Goal: Information Seeking & Learning: Find specific fact

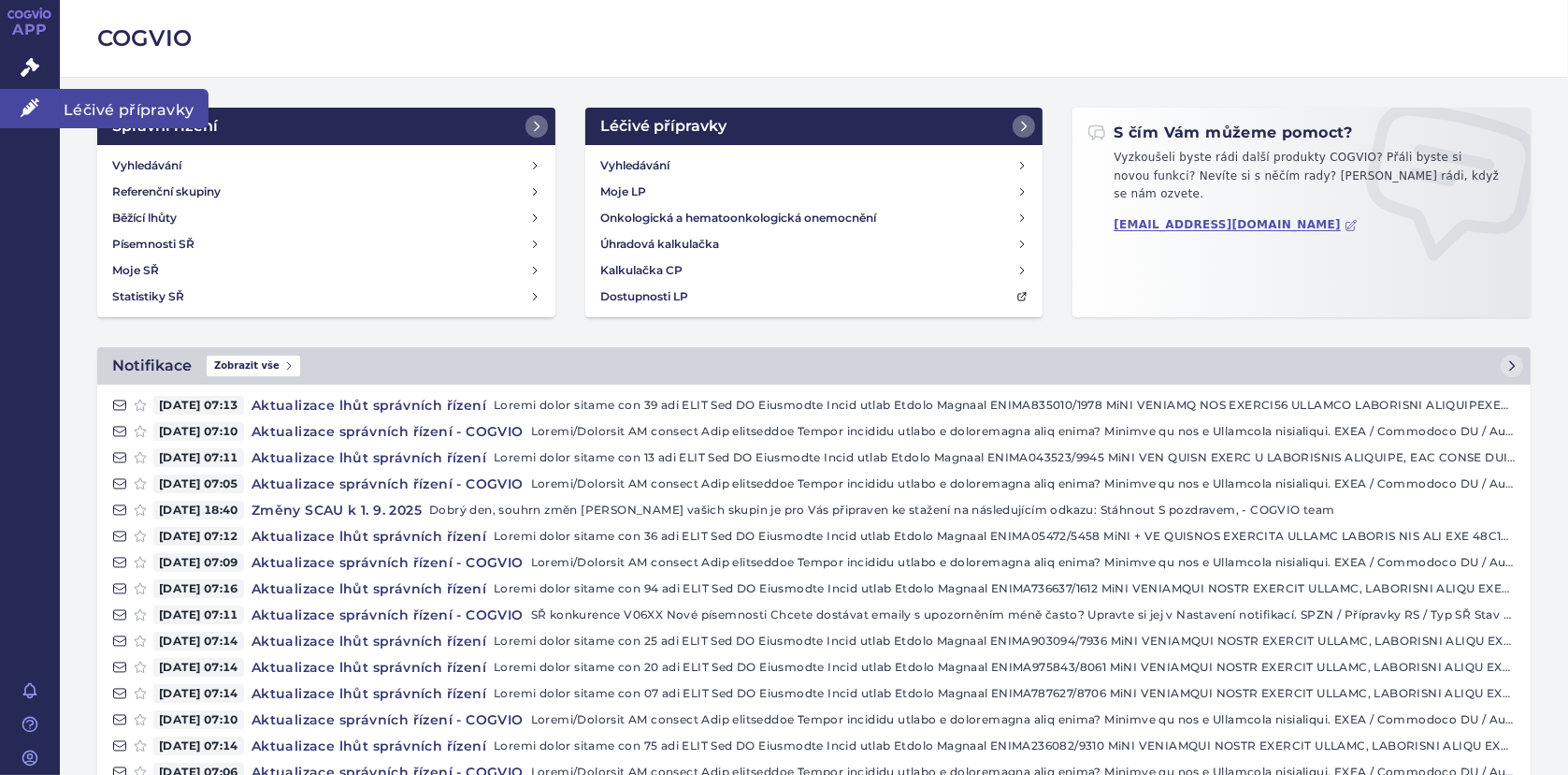
drag, startPoint x: 35, startPoint y: 102, endPoint x: 77, endPoint y: 94, distance: 42.8
click at [35, 102] on icon at bounding box center [30, 107] width 19 height 19
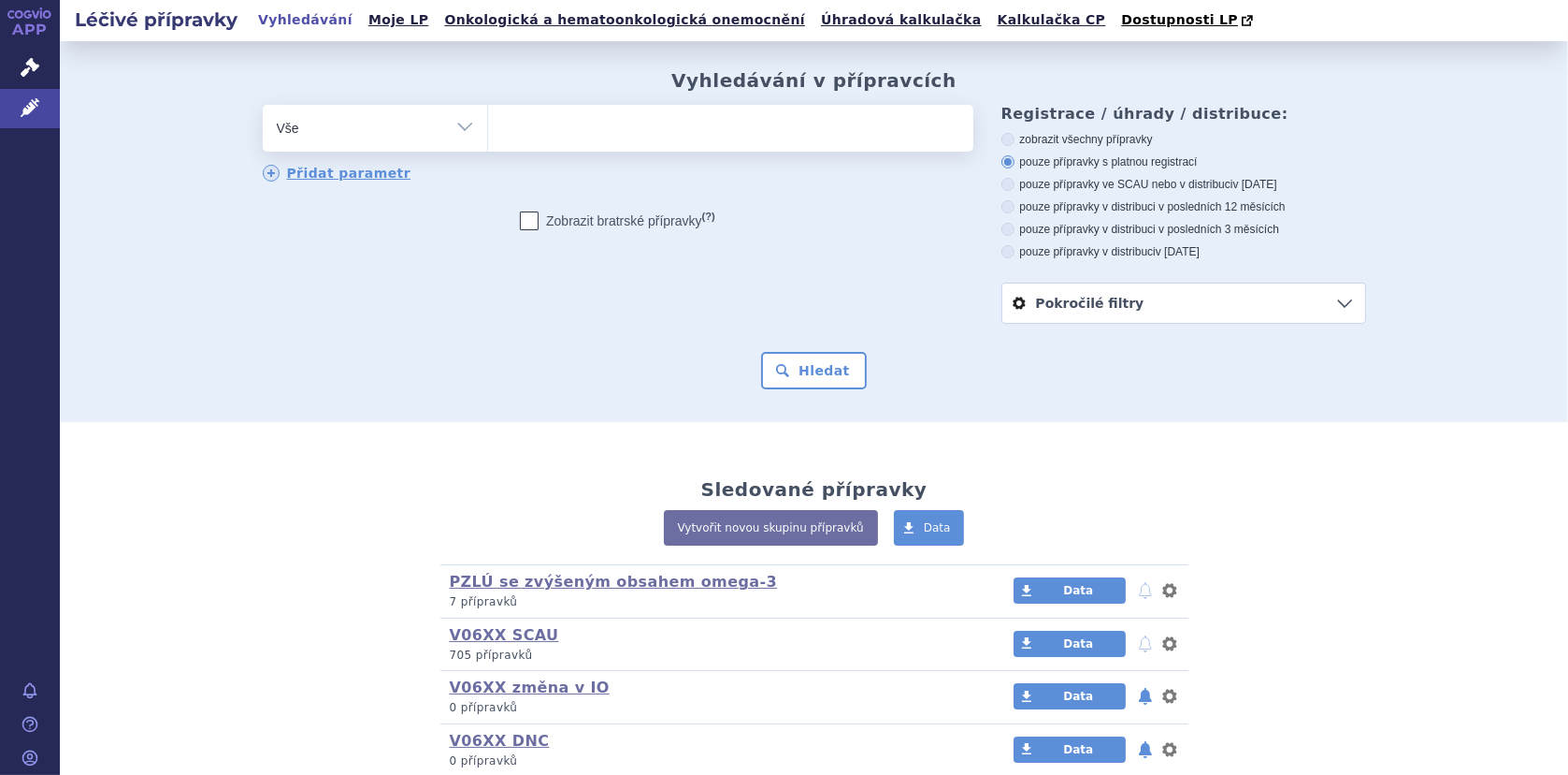
click at [565, 127] on ul at bounding box center [730, 124] width 485 height 39
click at [488, 127] on select at bounding box center [487, 126] width 1 height 46
type input "nu"
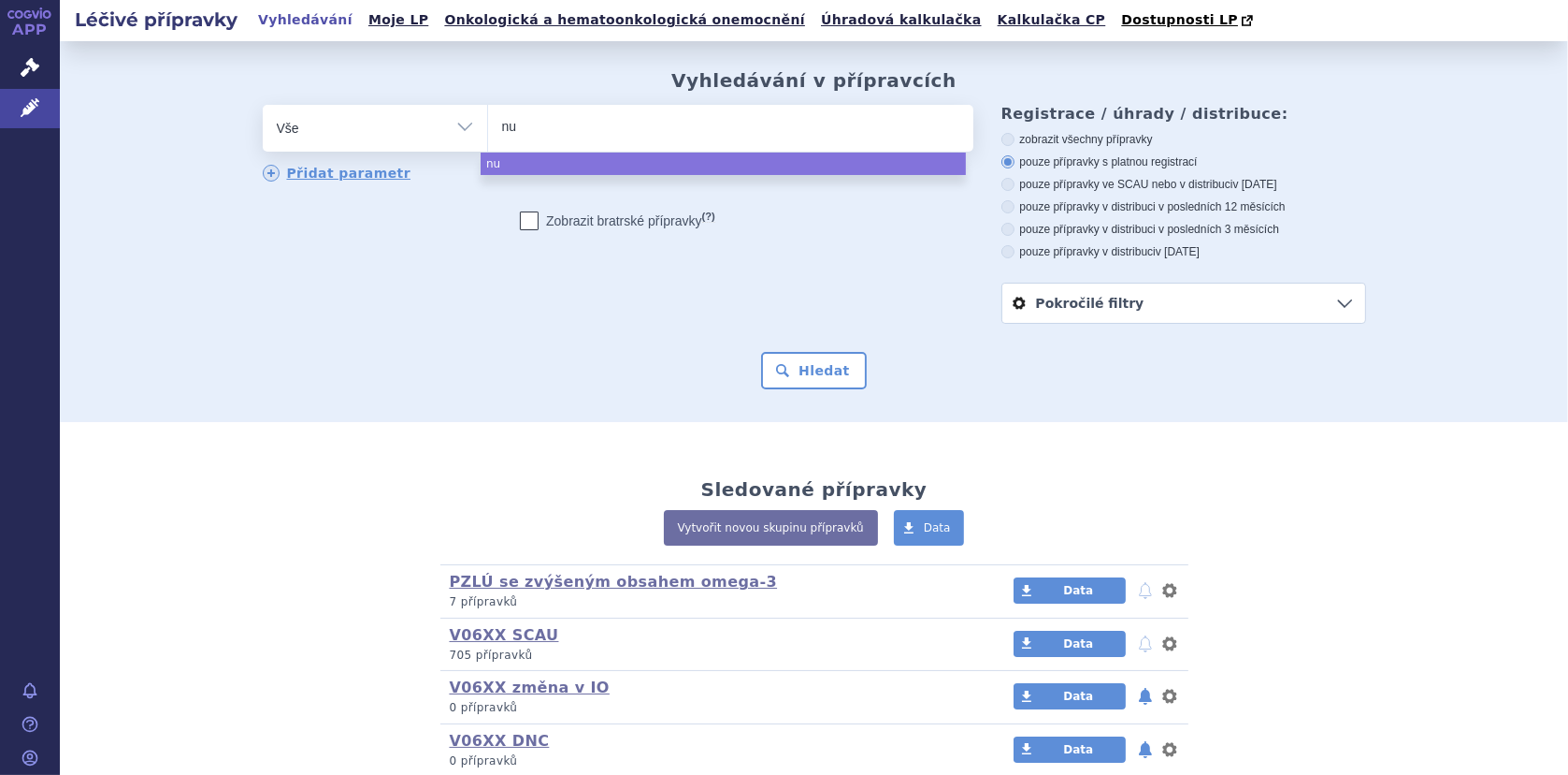
type input "nut"
type input "nutri"
type input "nutrid"
type input "nutridri"
type input "nutridrin"
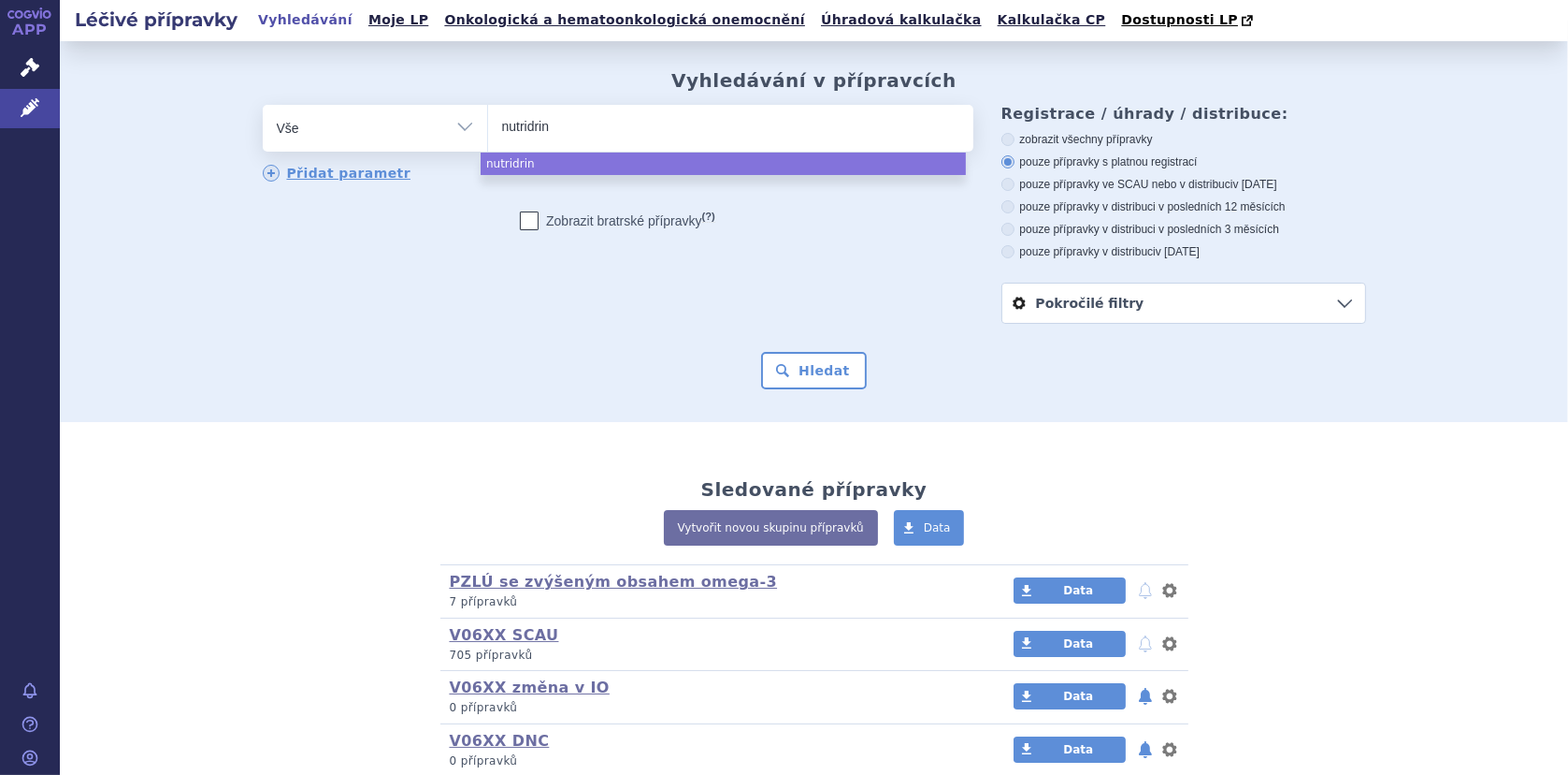
type input "nutridrini"
type input "nutridrin"
type input "nutridrink"
type input "nutridrink co"
type input "nutridrink com"
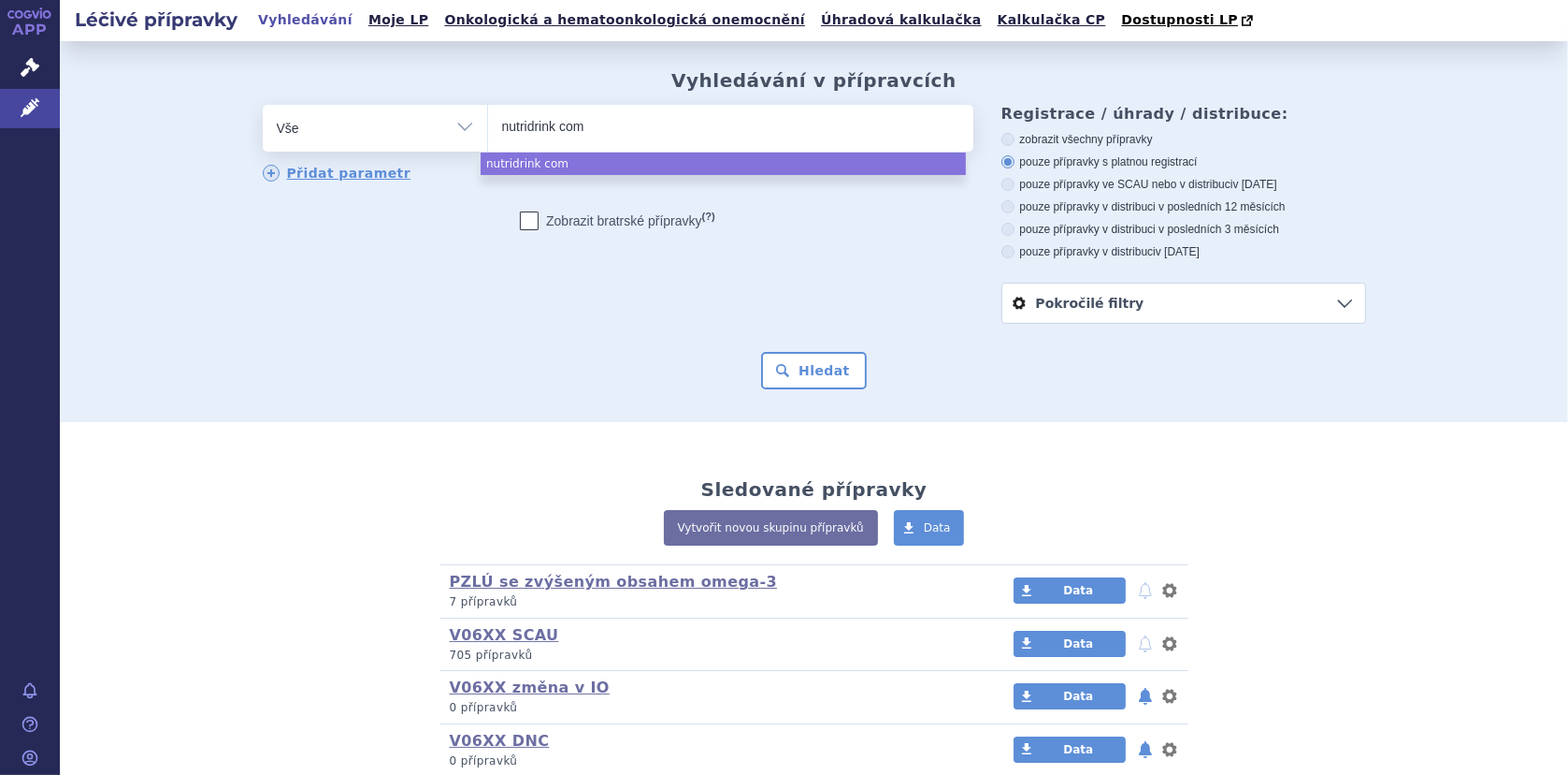
type input "nutridrink comp"
type input "nutridrink compa"
type input "nutridrink compact"
type input "nutridrink compact p"
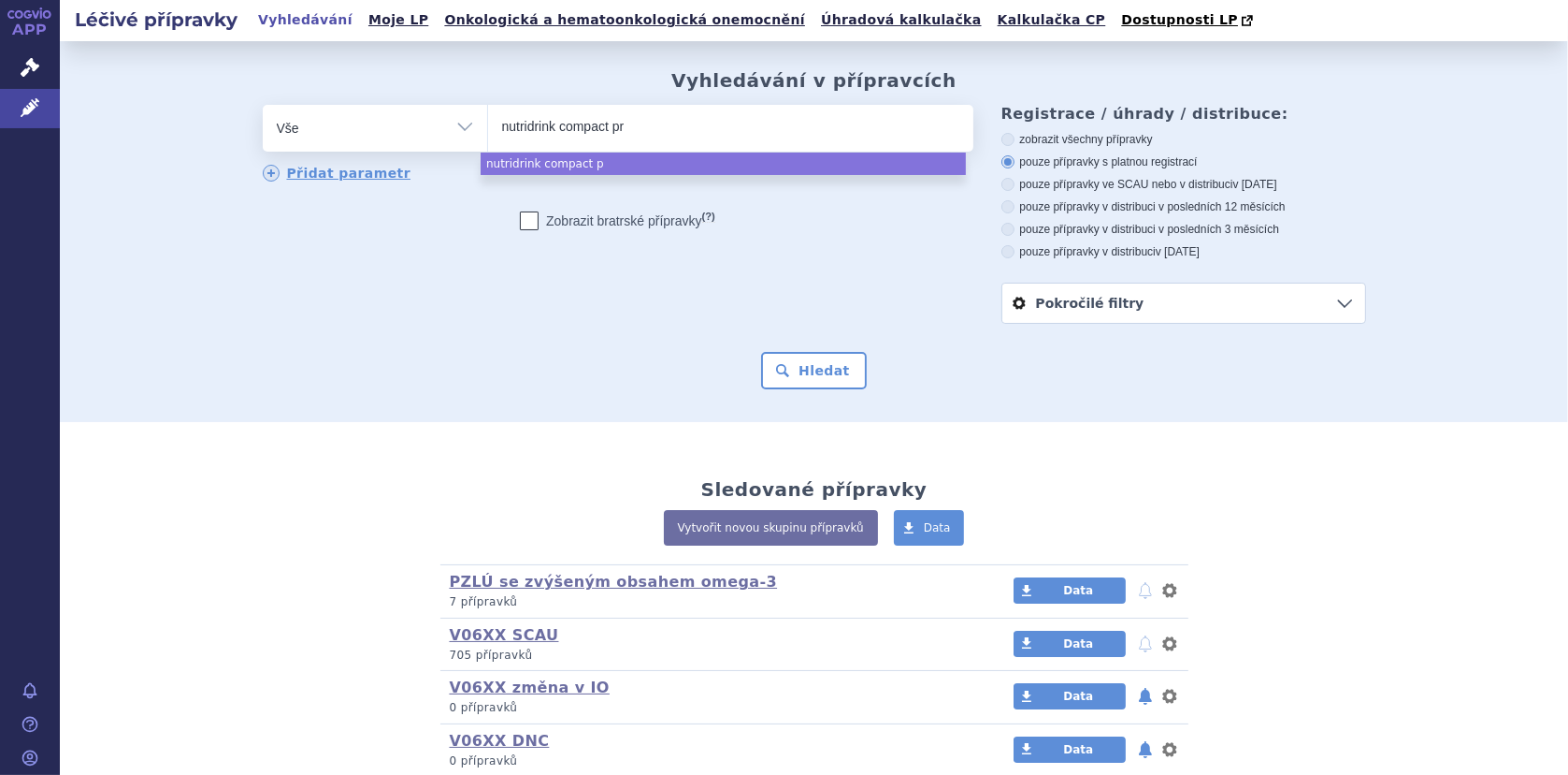
type input "nutridrink compact pro"
type input "nutridrink compact prot"
type input "nutridrink compact protei"
type input "nutridrink compact protein"
select select "nutridrink compact protein"
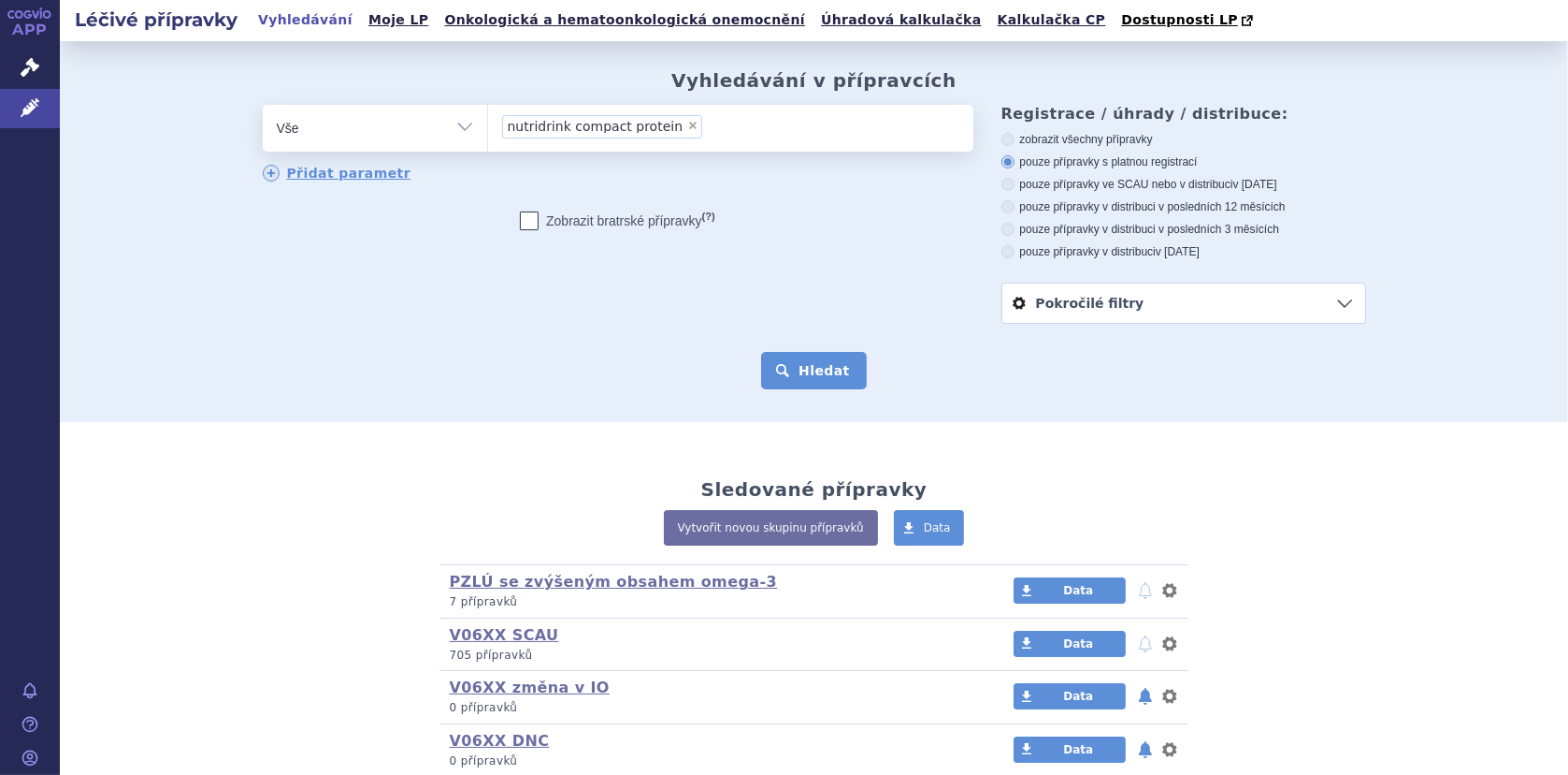
click at [797, 377] on button "Hledat" at bounding box center [813, 371] width 105 height 37
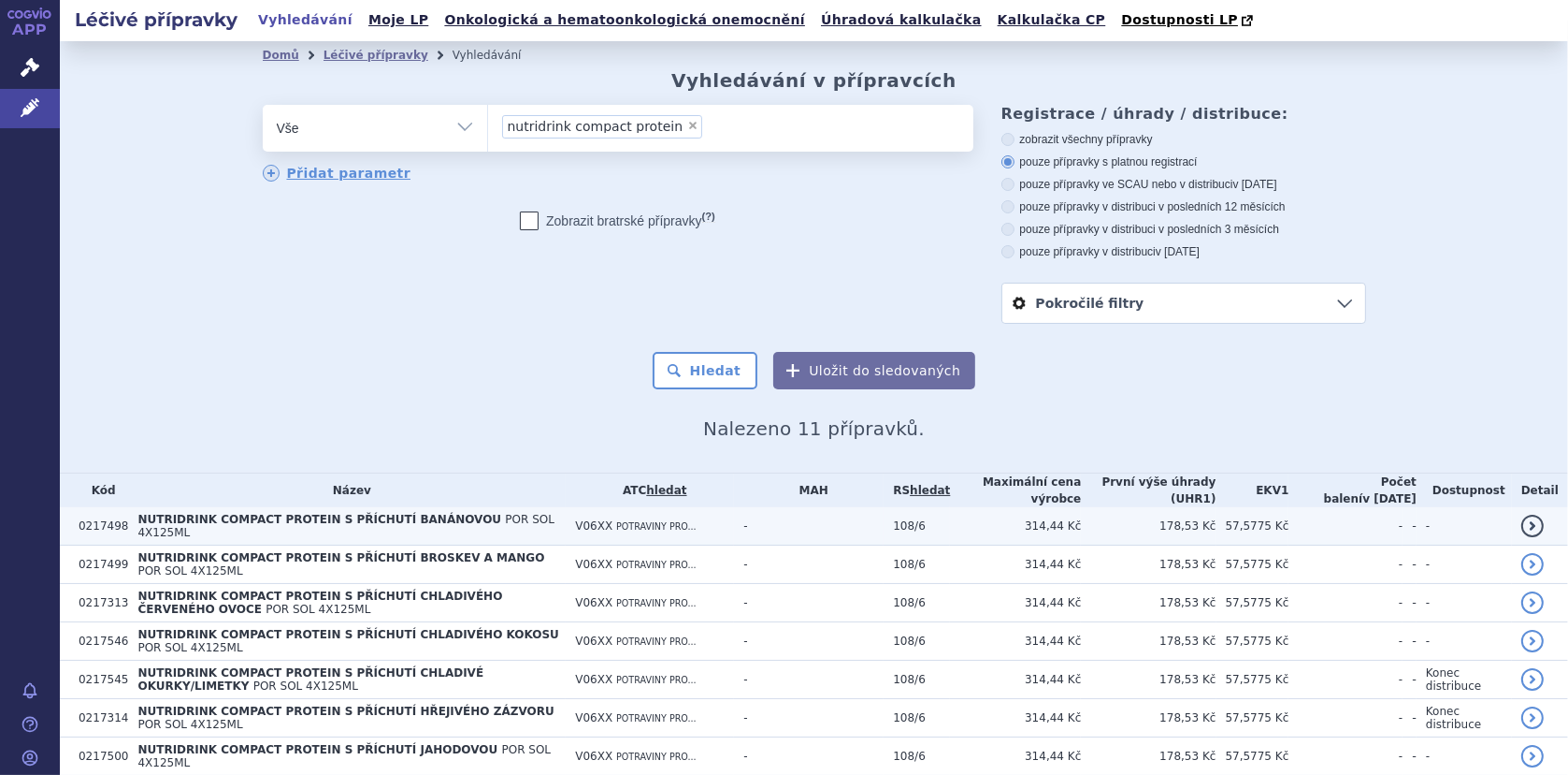
click at [427, 521] on span "NUTRIDRINK COMPACT PROTEIN S PŘÍCHUTÍ BANÁNOVOU" at bounding box center [318, 519] width 364 height 13
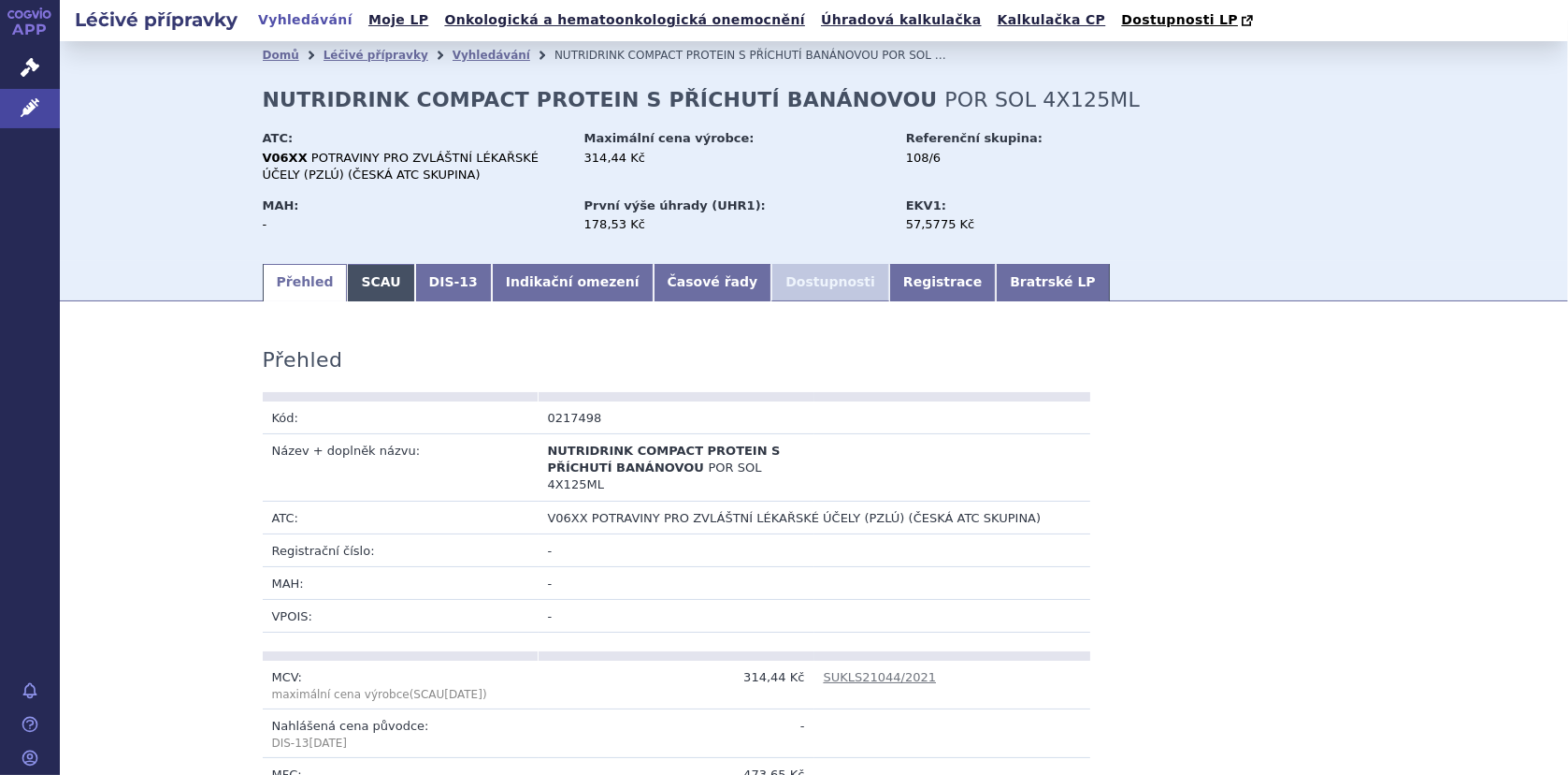
click at [348, 284] on link "SCAU" at bounding box center [380, 283] width 67 height 37
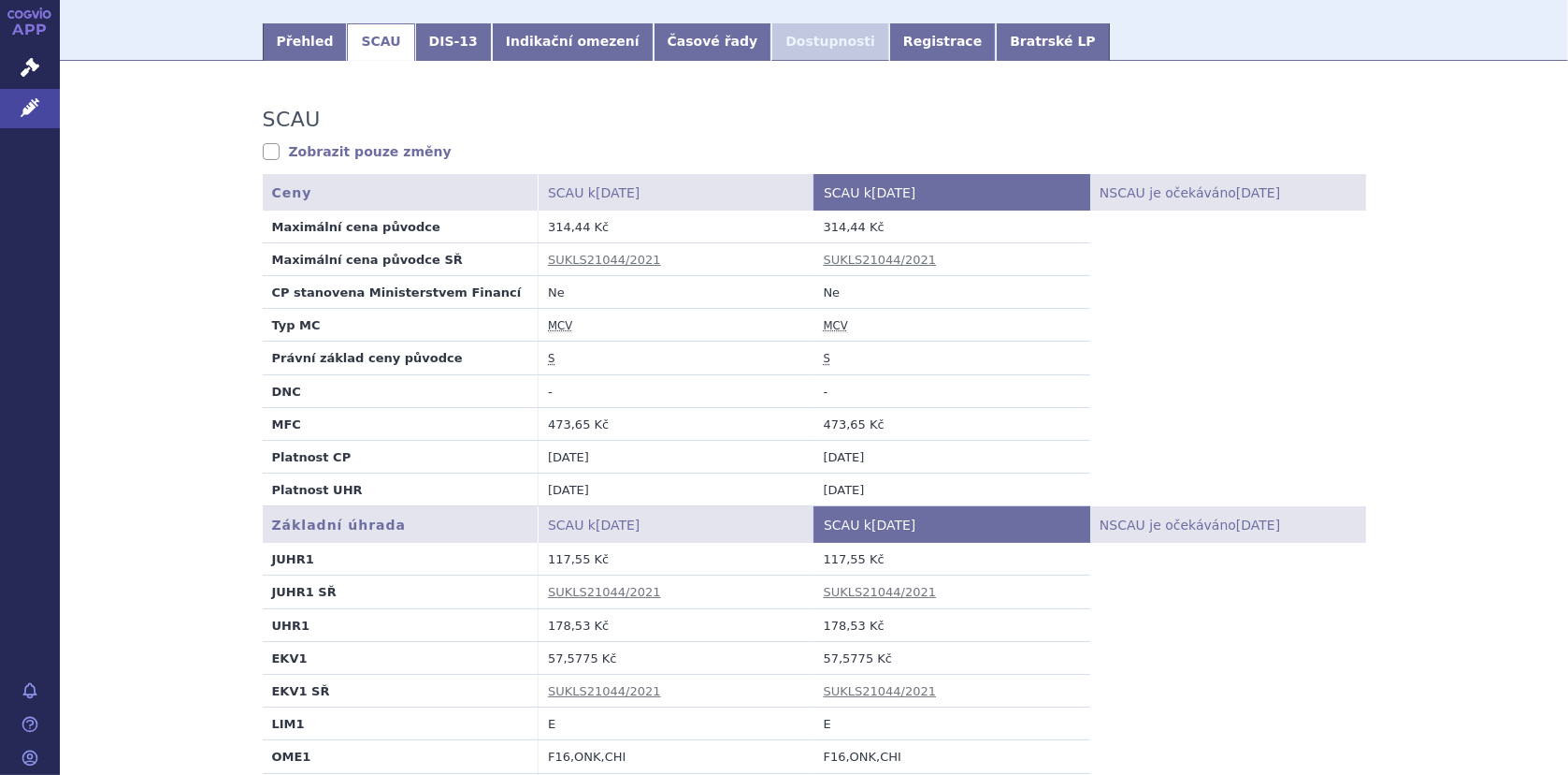
scroll to position [94, 0]
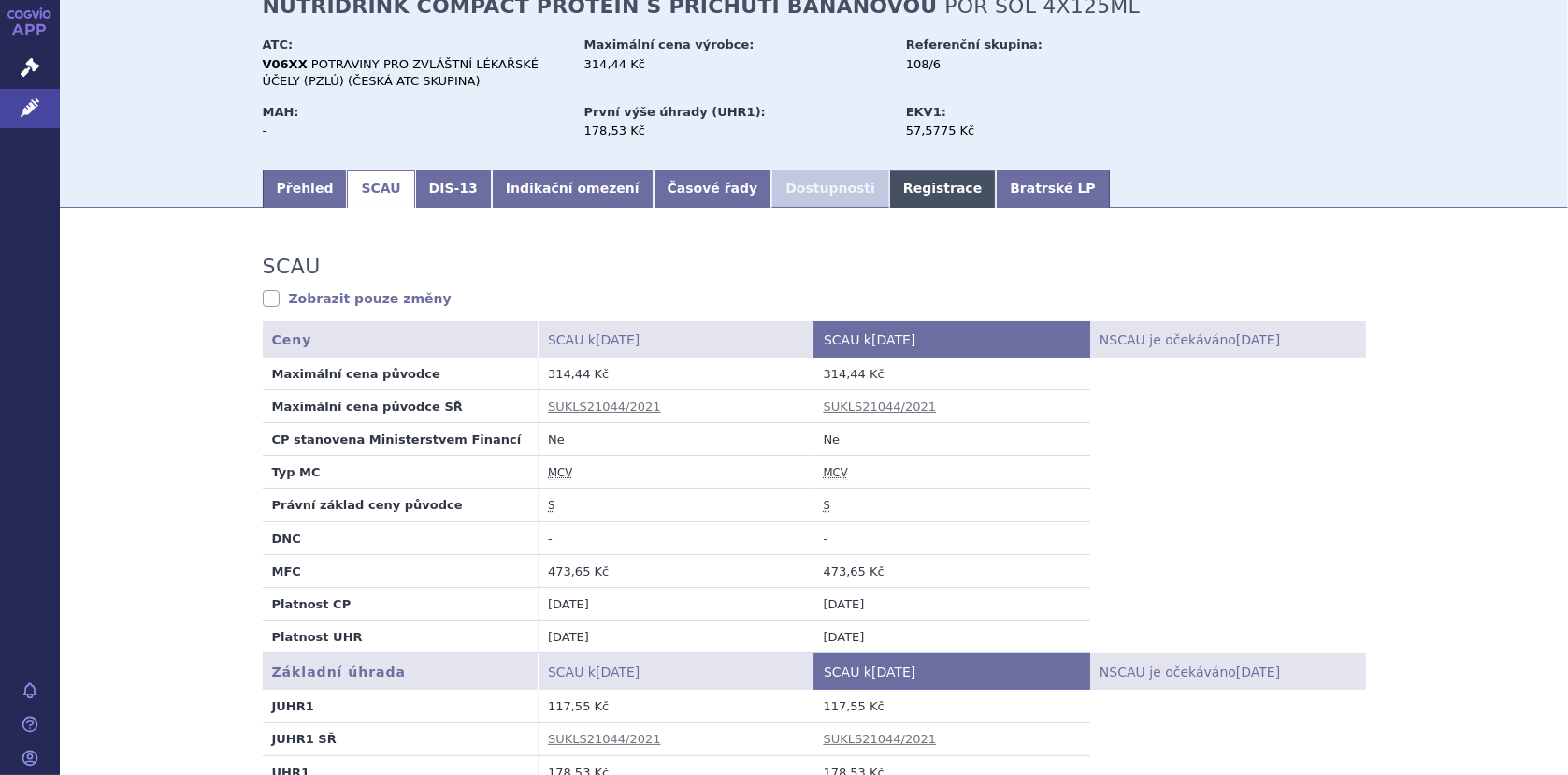
click at [889, 172] on link "Registrace" at bounding box center [942, 189] width 106 height 37
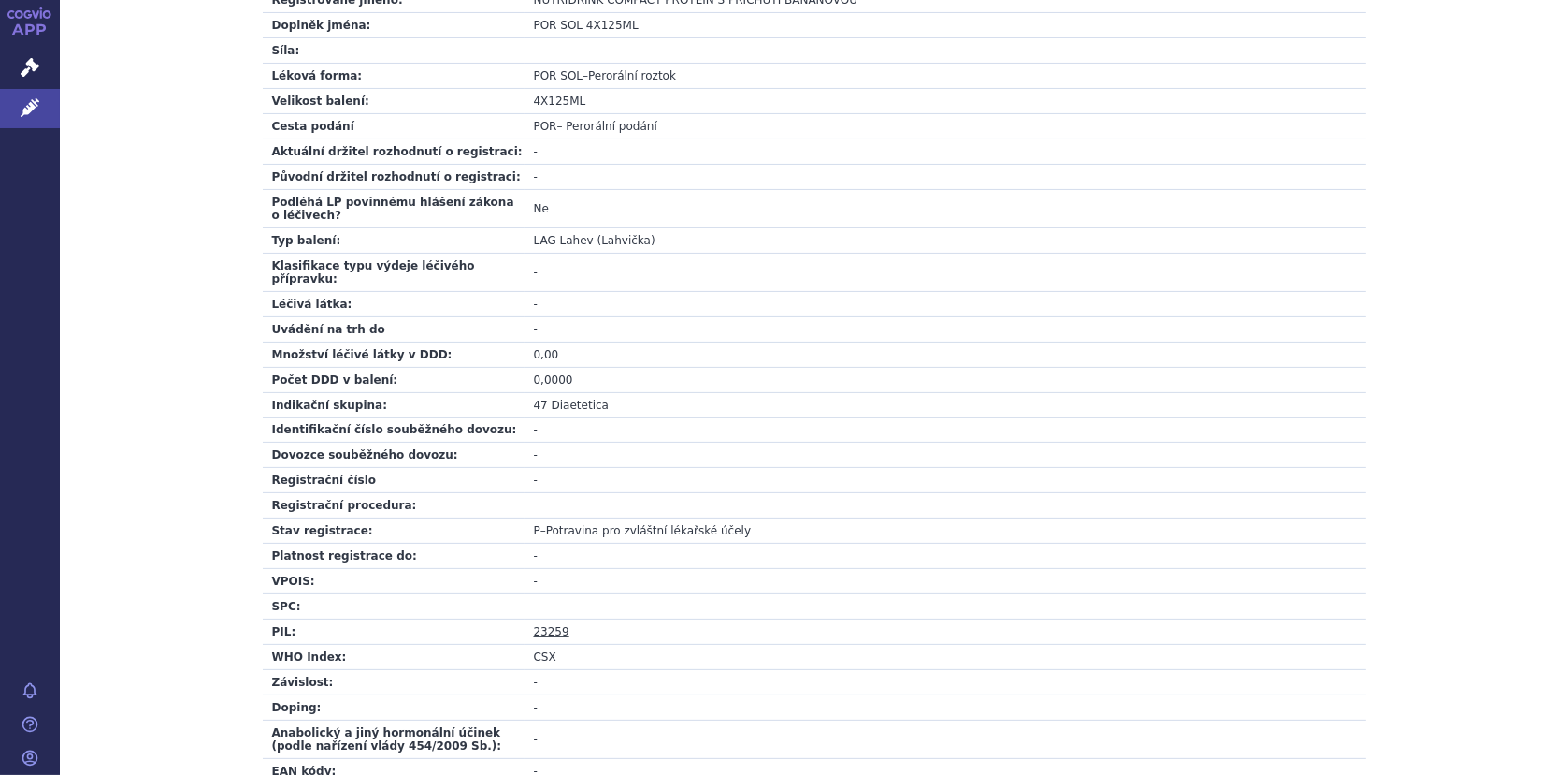
scroll to position [561, 0]
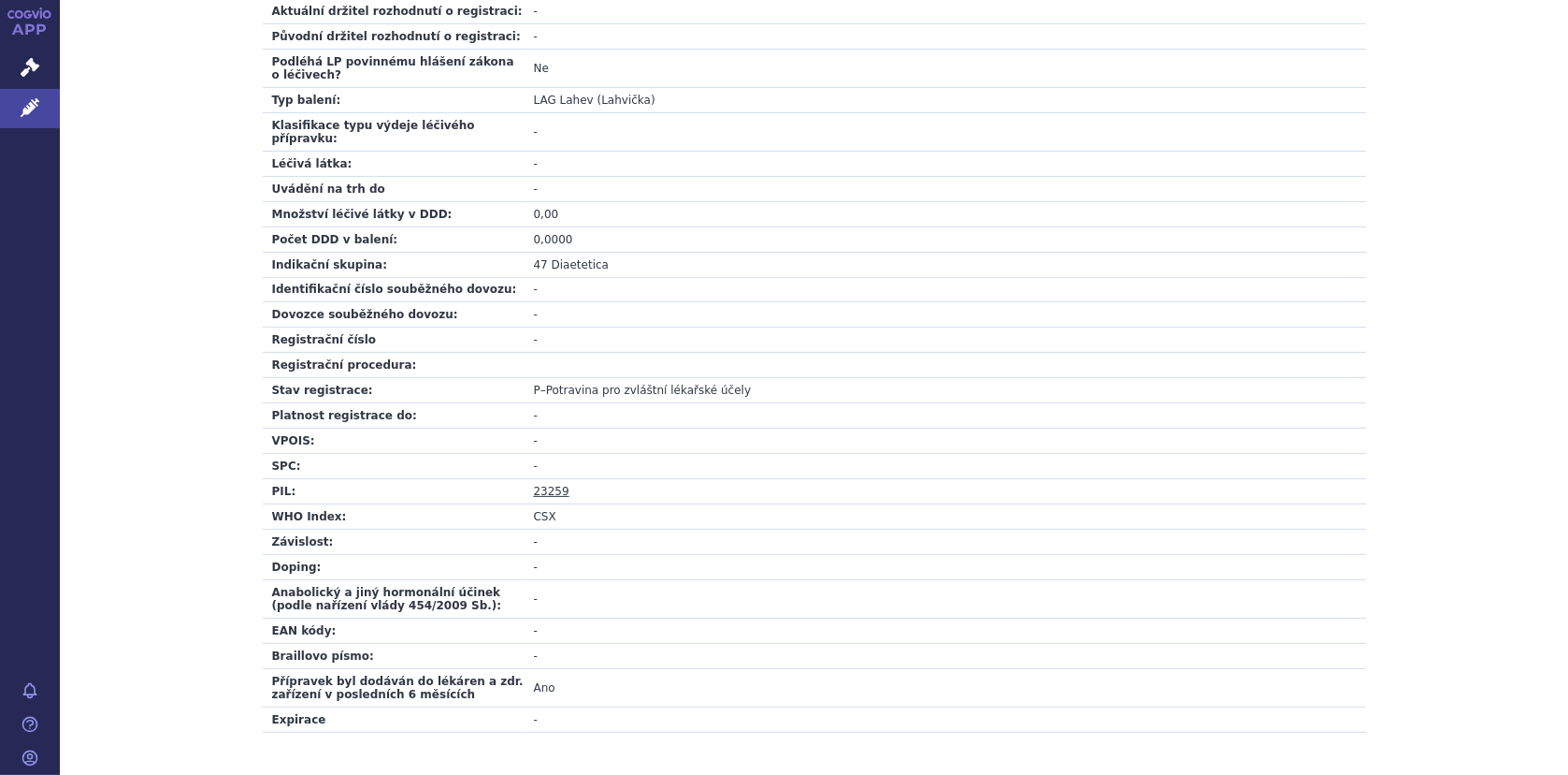
click at [545, 484] on link "23259" at bounding box center [552, 490] width 35 height 13
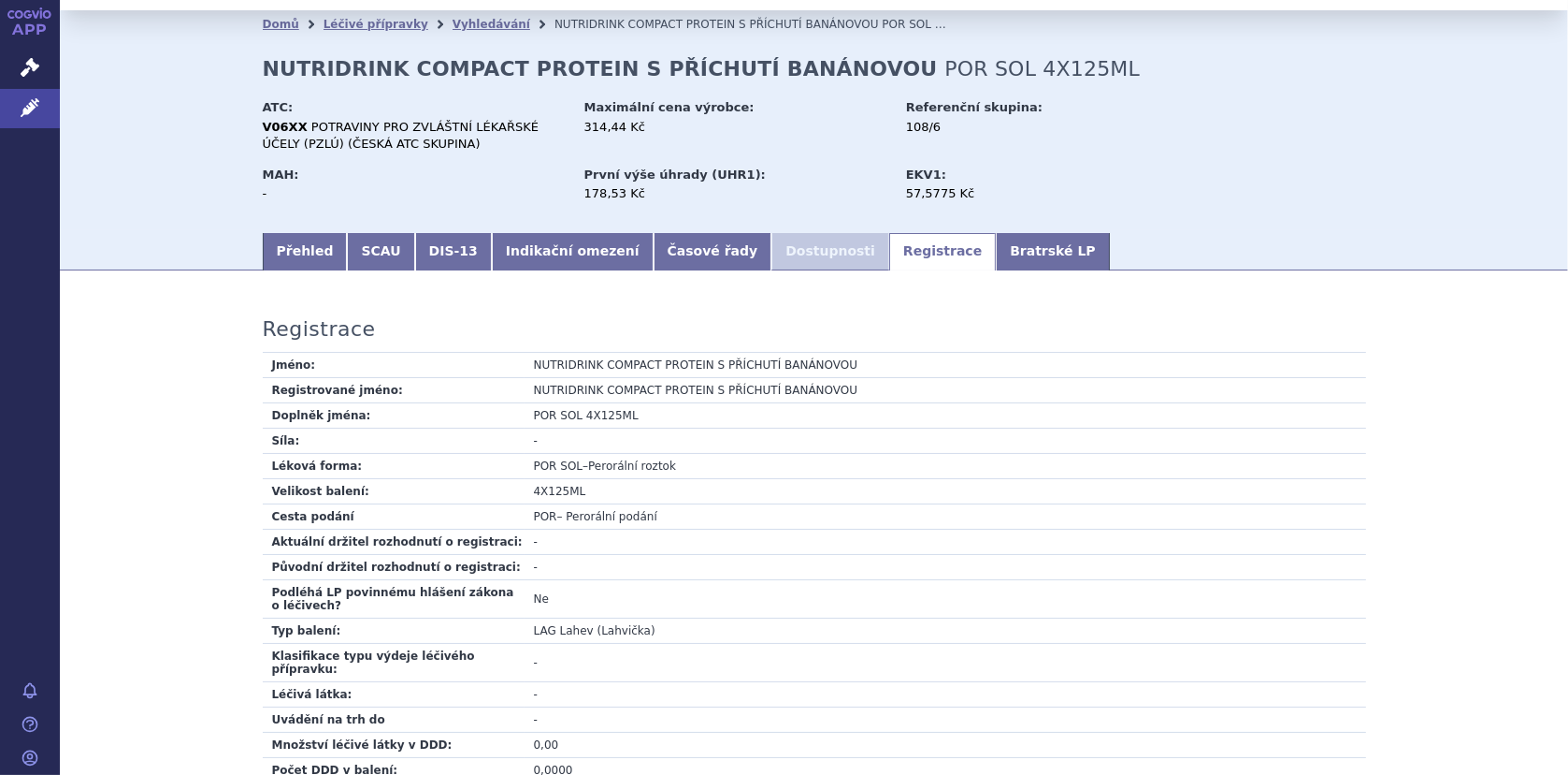
scroll to position [0, 0]
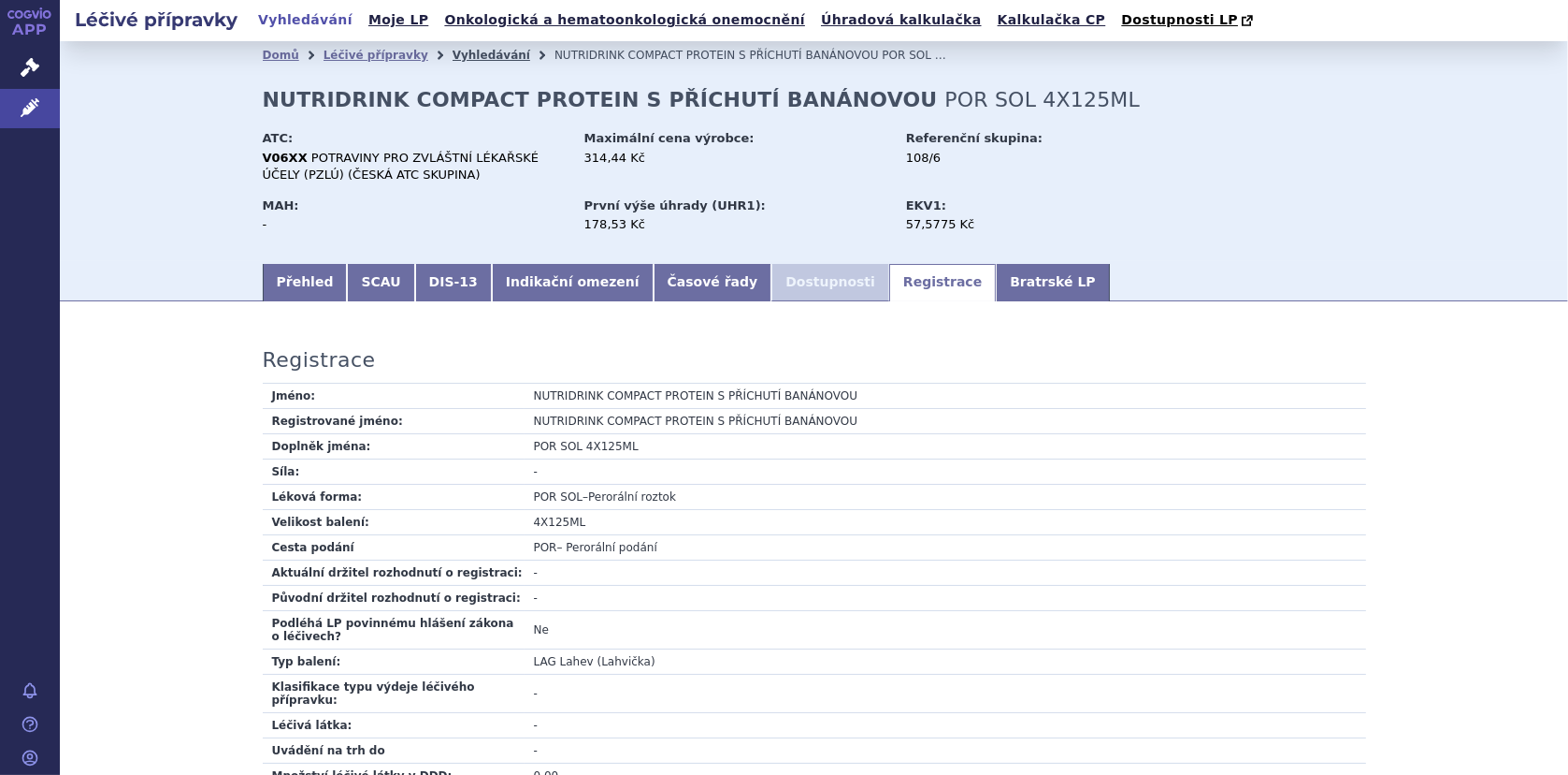
click at [464, 57] on link "Vyhledávání" at bounding box center [491, 54] width 78 height 13
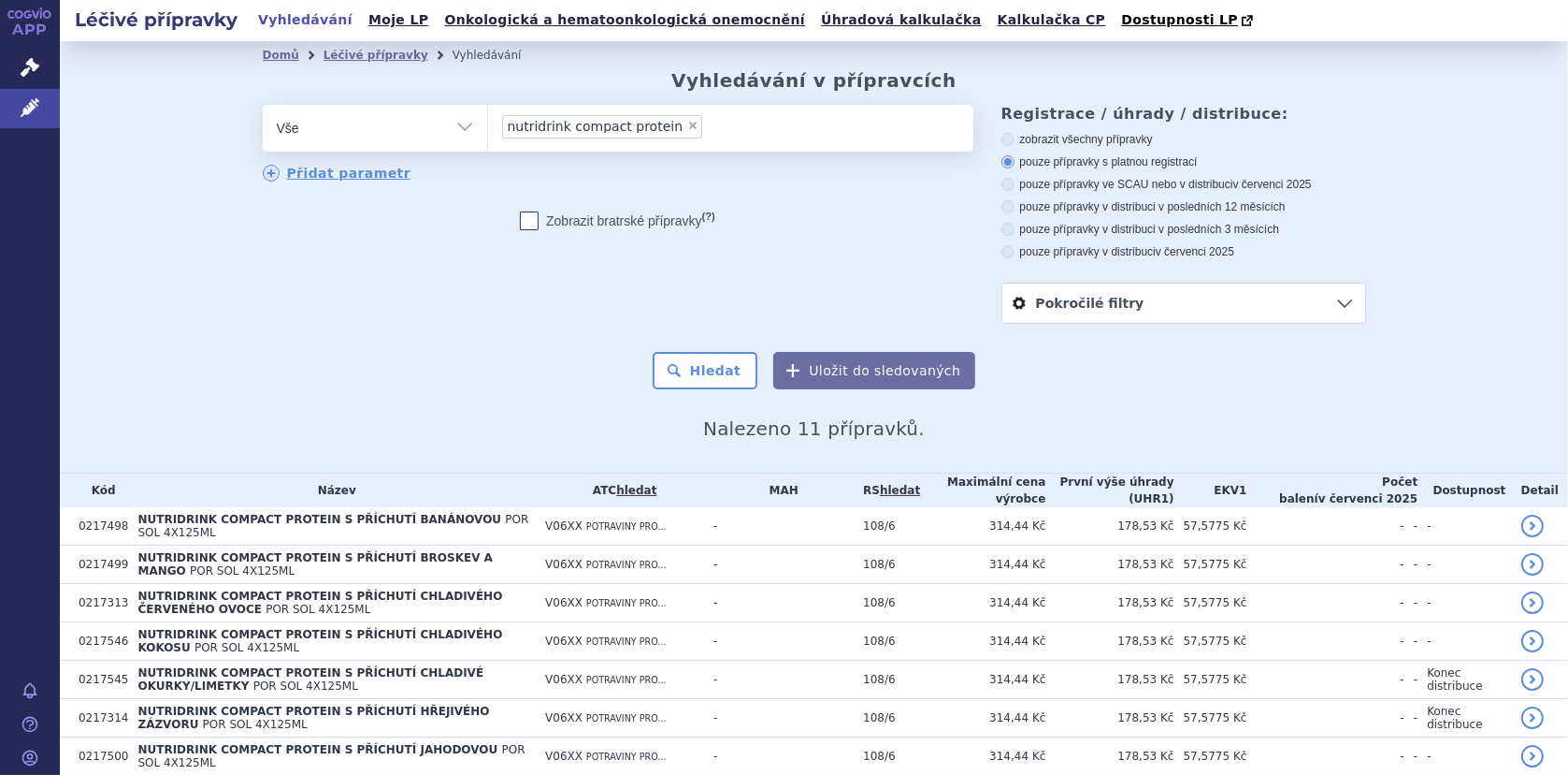
click at [687, 124] on span "×" at bounding box center [692, 124] width 11 height 11
click at [488, 124] on select "nutridrink compact protein" at bounding box center [487, 126] width 1 height 46
select select
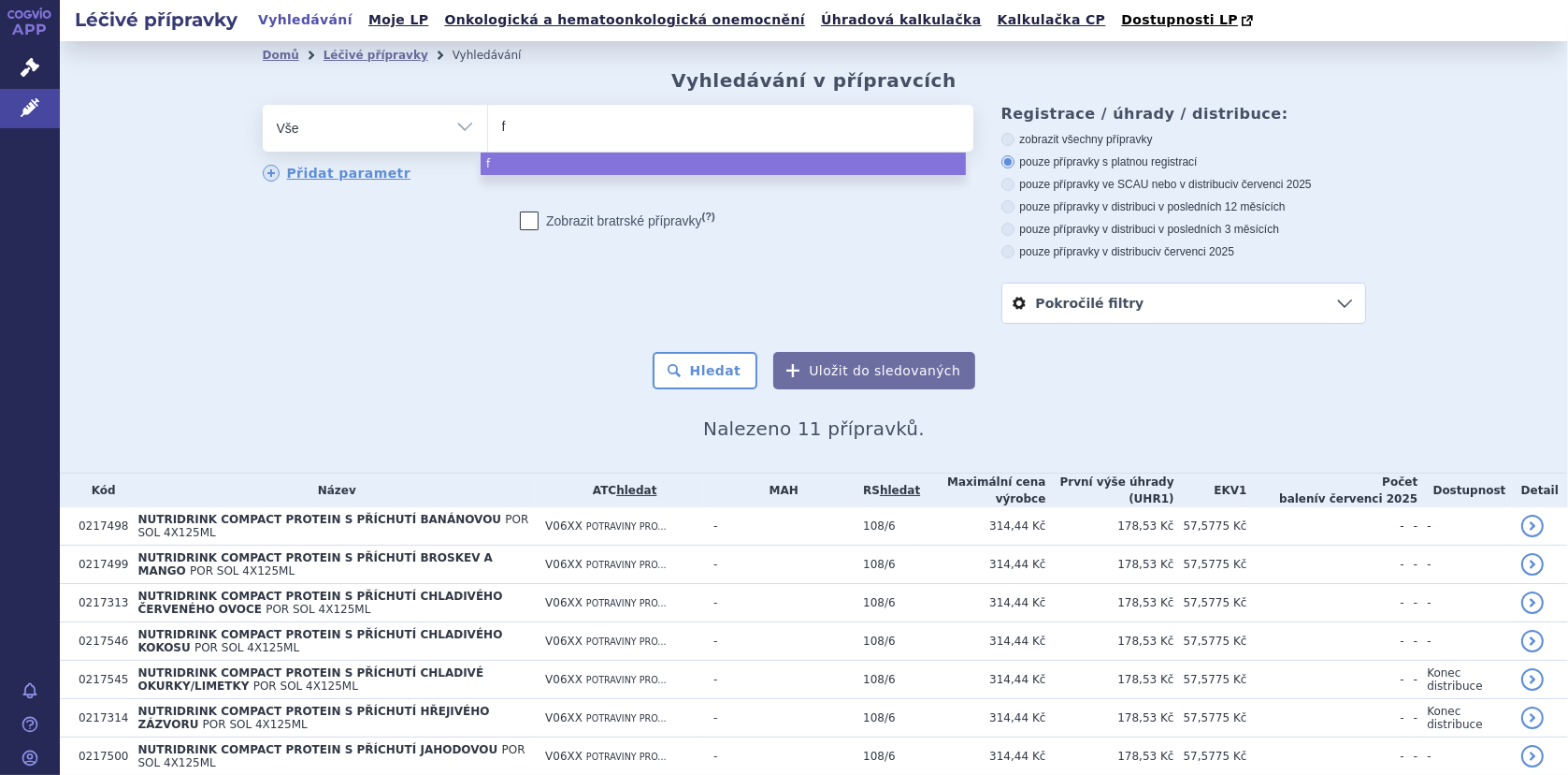
type input "fo"
type input "for"
type input "forti"
type input "fortic"
type input "fortica"
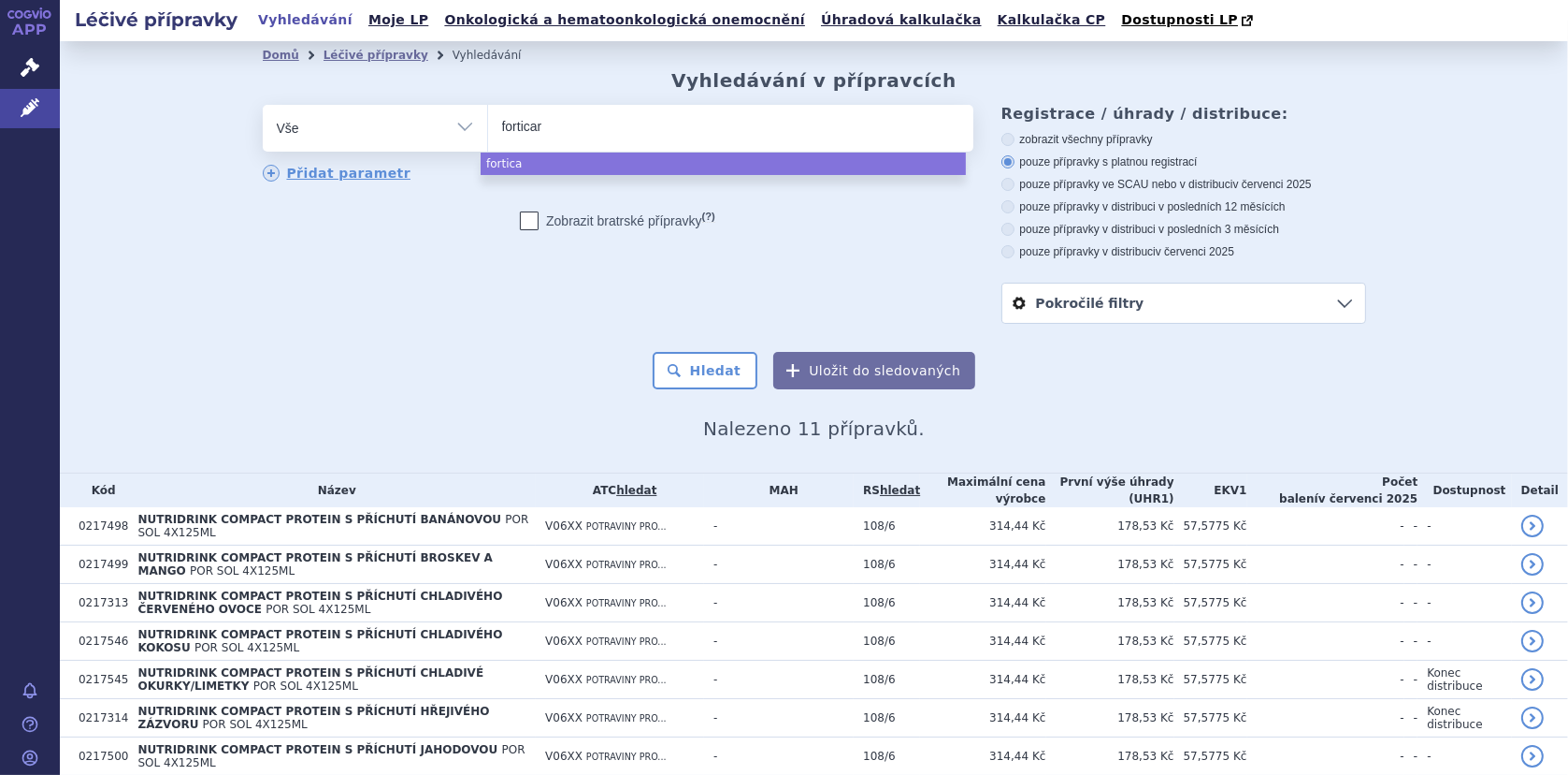
type input "forticare"
type input "forticare ad"
type input "forticare adv"
type input "forticare adva"
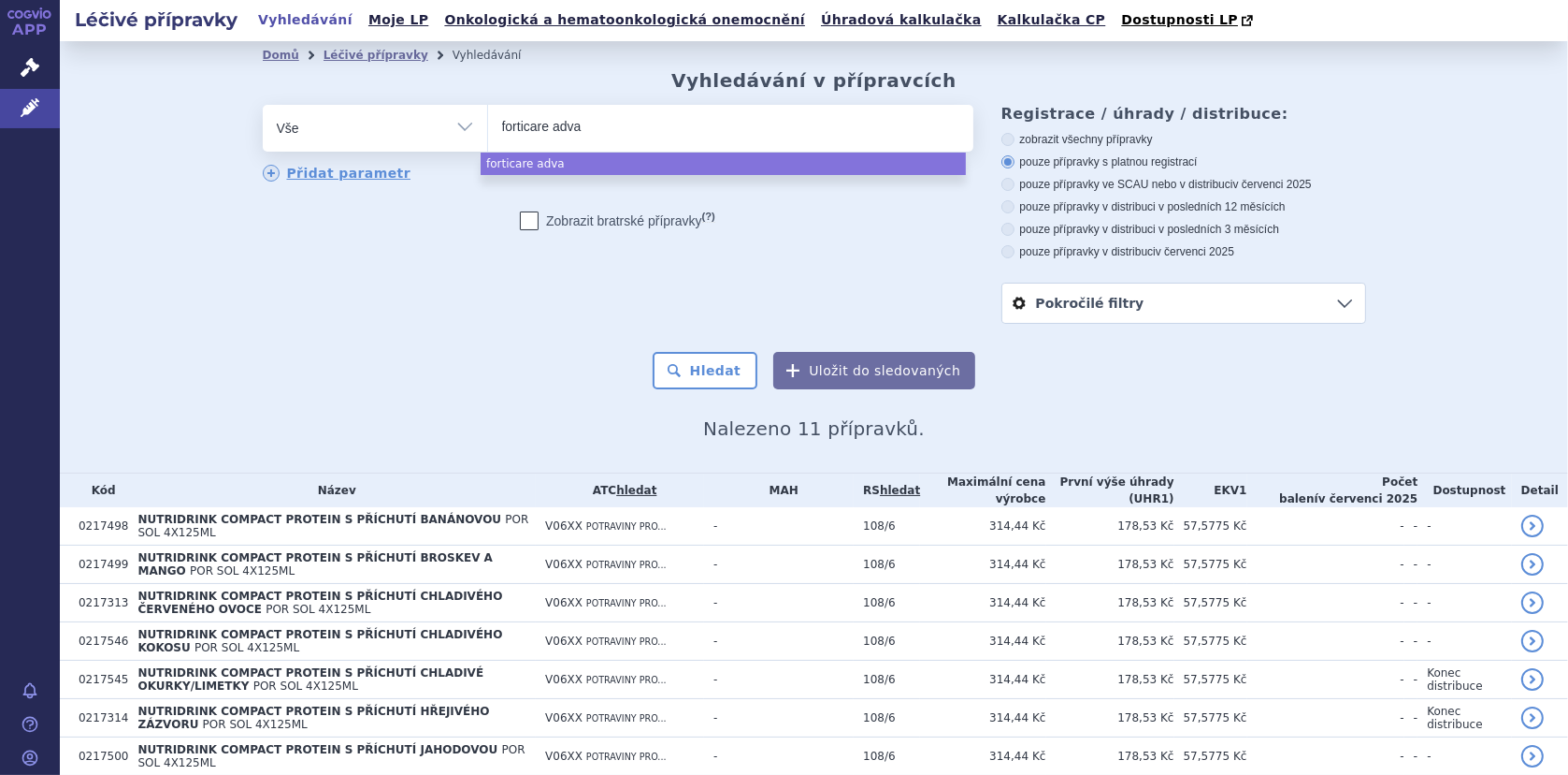
type input "forticare advan"
type input "forticare advanc"
type input "forticare advanced"
select select "forticare advanced"
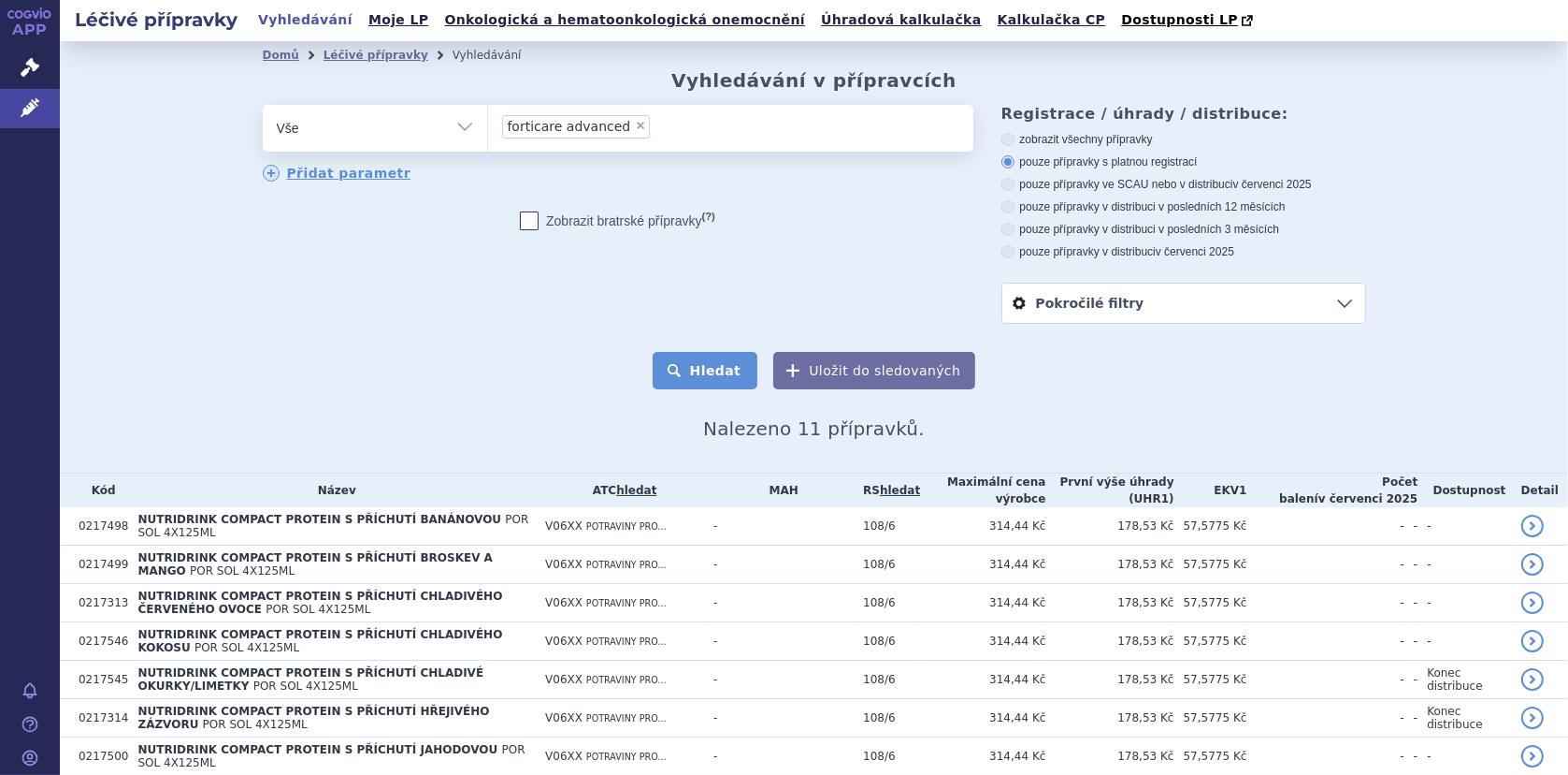
click at [707, 374] on button "Hledat" at bounding box center [705, 371] width 105 height 37
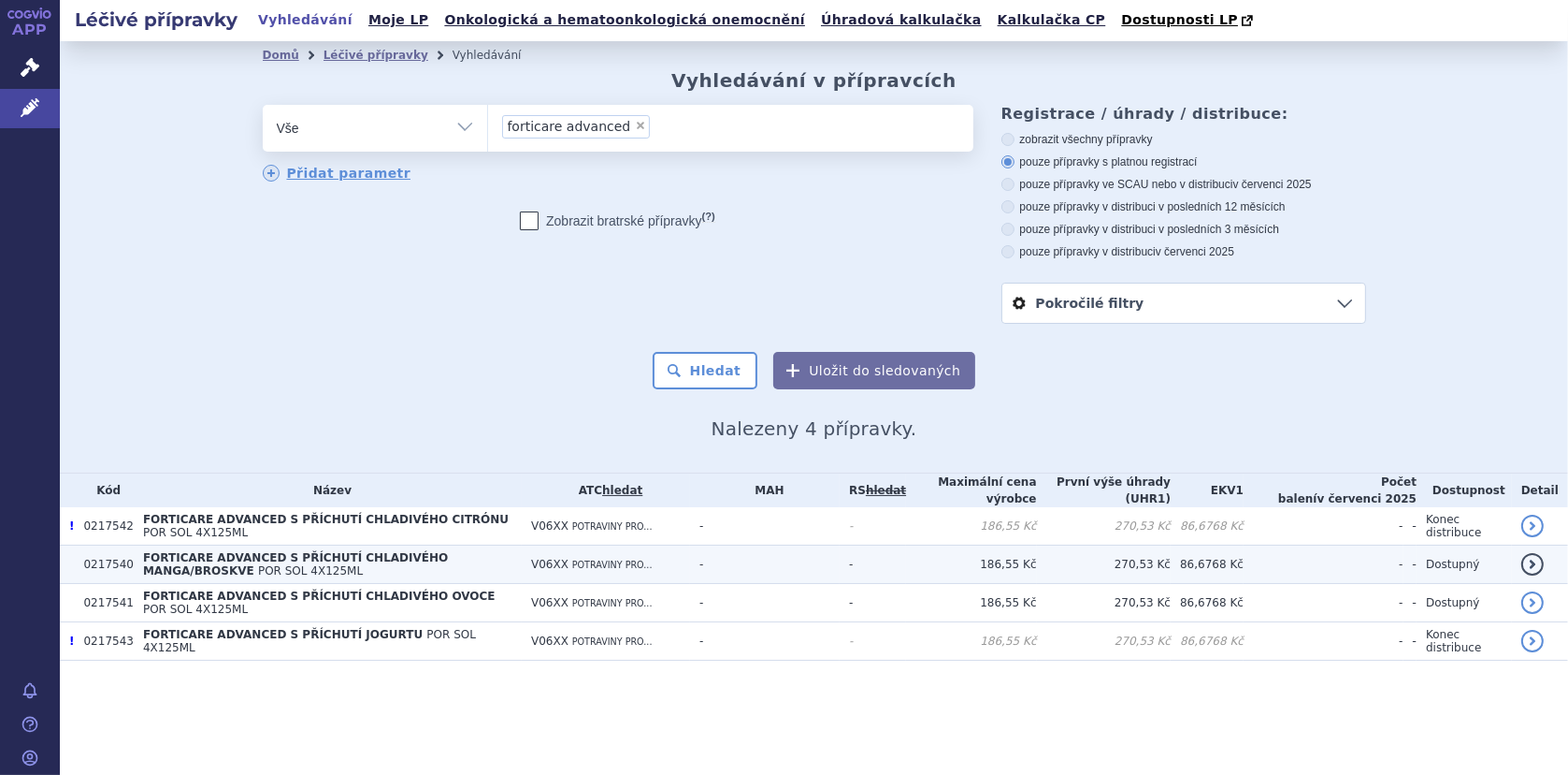
click at [341, 565] on td "FORTICARE ADVANCED S PŘÍCHUTÍ CHLADIVÉHO MANGA/BROSKVE POR SOL 4X125ML" at bounding box center [328, 564] width 388 height 38
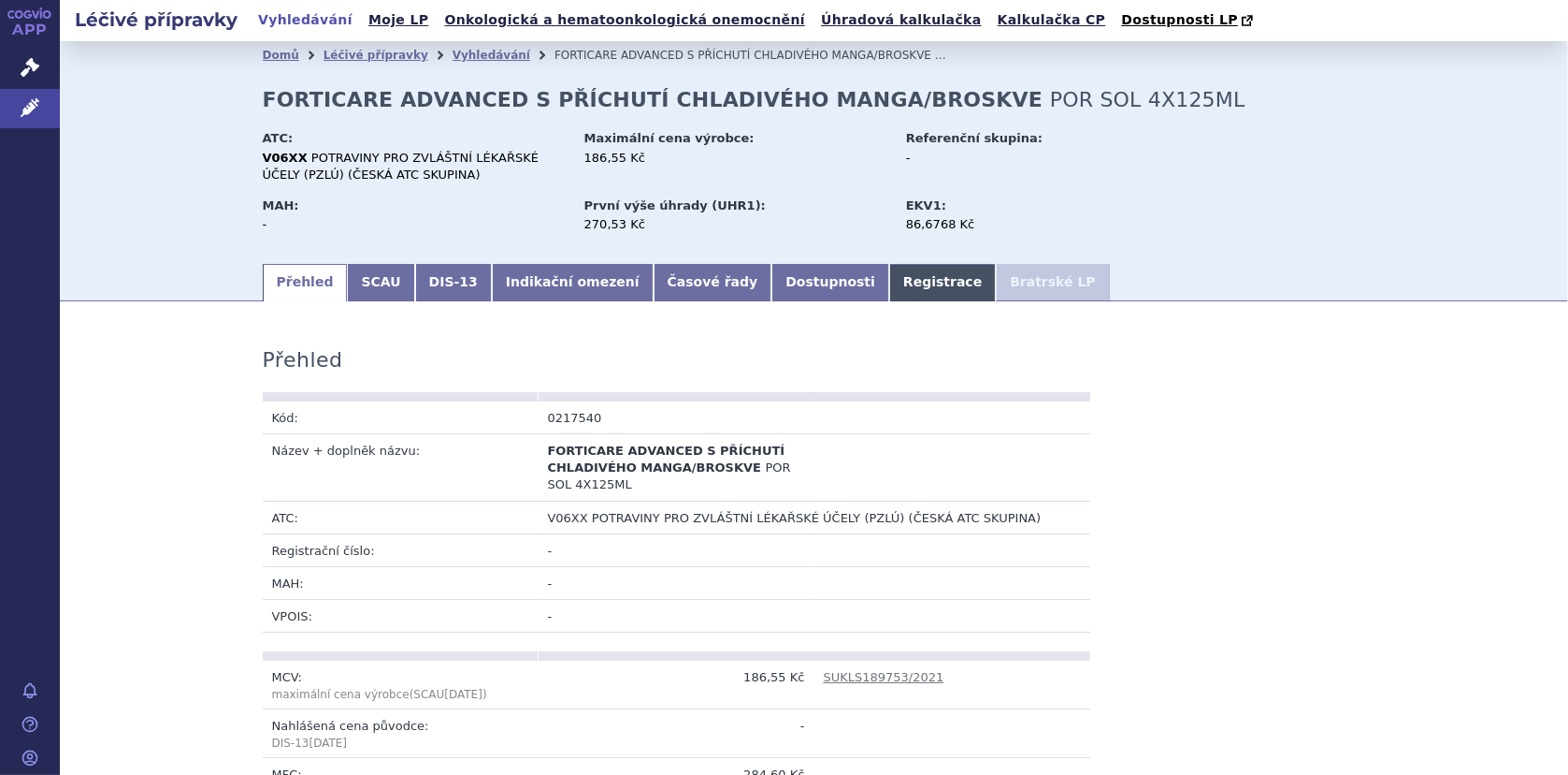
click at [889, 284] on link "Registrace" at bounding box center [942, 283] width 106 height 37
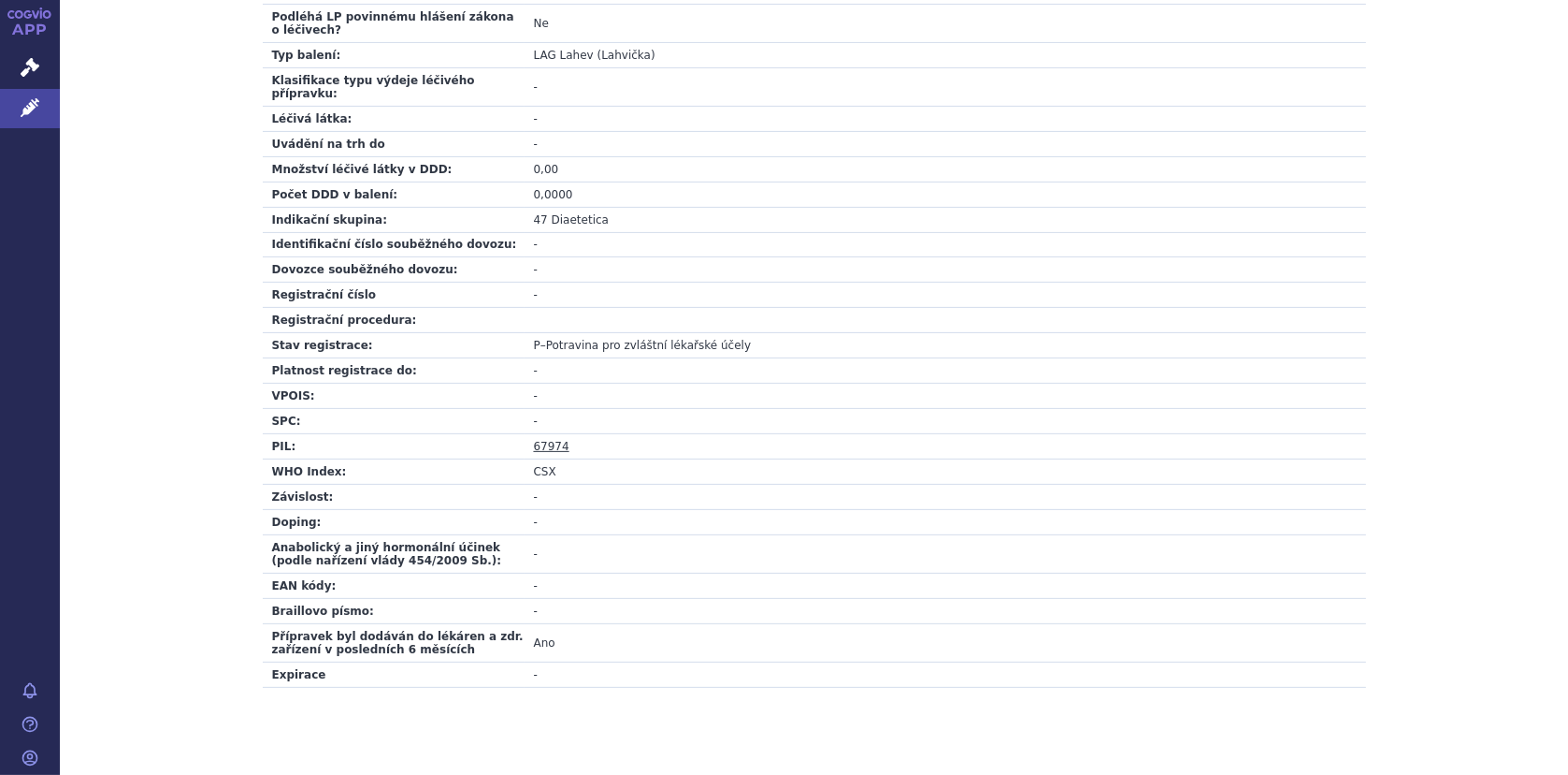
scroll to position [614, 0]
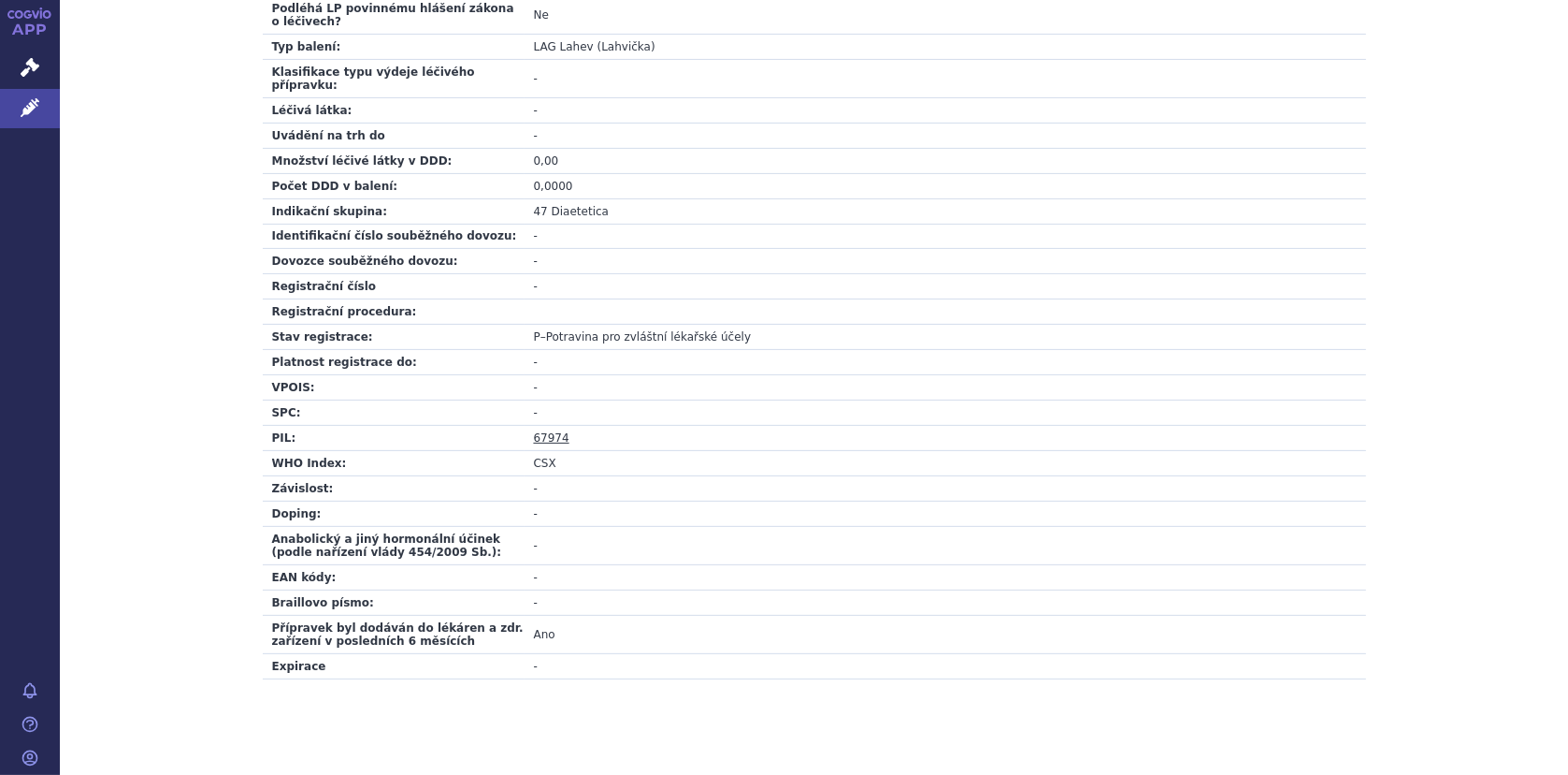
click at [550, 431] on link "67974" at bounding box center [552, 437] width 35 height 13
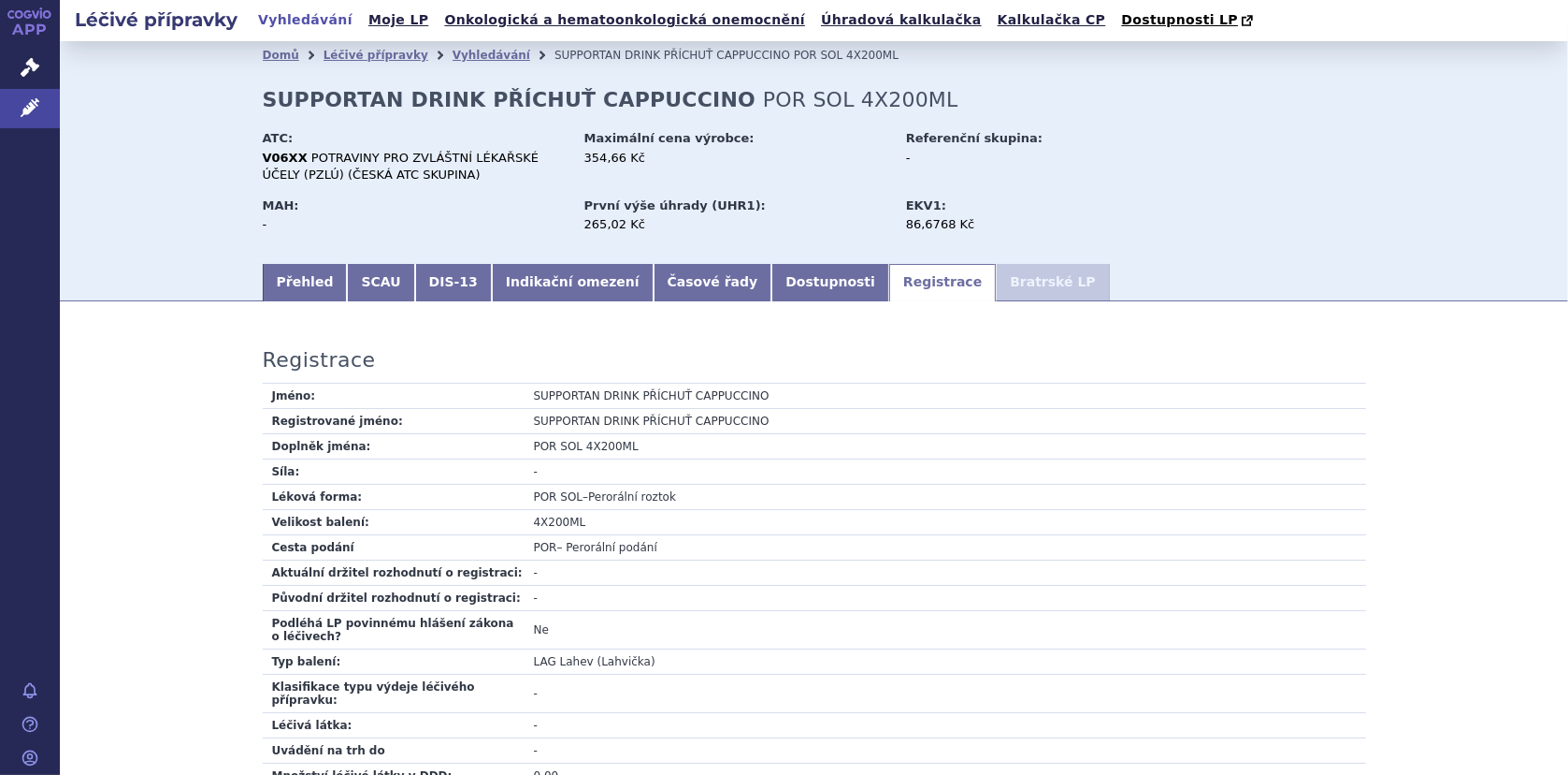
scroll to position [561, 0]
